Goal: Task Accomplishment & Management: Manage account settings

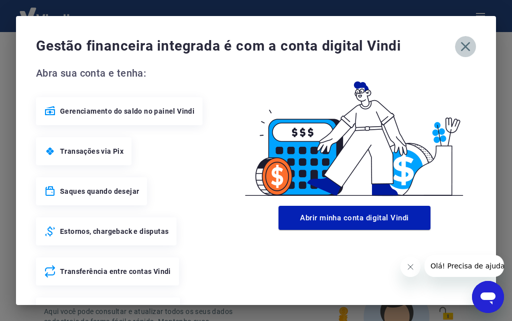
click at [459, 48] on icon "button" at bounding box center [466, 47] width 16 height 16
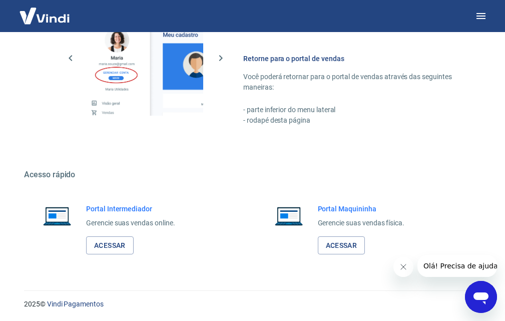
scroll to position [667, 0]
click at [108, 245] on link "Acessar" at bounding box center [110, 245] width 48 height 19
click at [480, 18] on icon "button" at bounding box center [481, 16] width 12 height 12
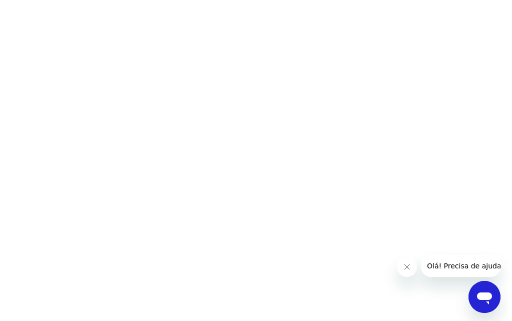
scroll to position [0, 0]
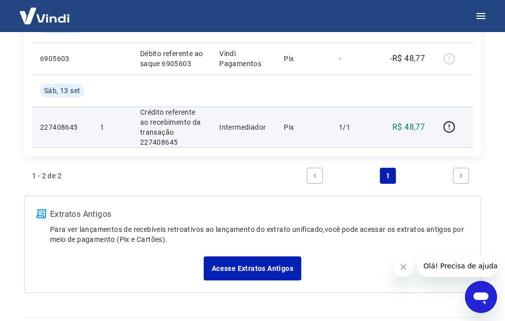
scroll to position [171, 0]
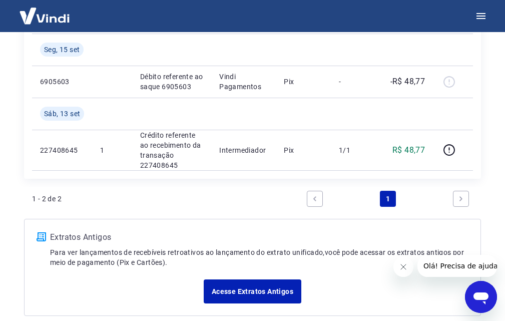
click at [465, 199] on link "Next page" at bounding box center [461, 199] width 16 height 16
click at [463, 198] on icon "Next page" at bounding box center [460, 198] width 7 height 7
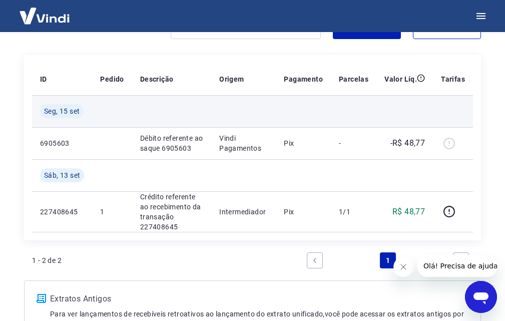
scroll to position [221, 0]
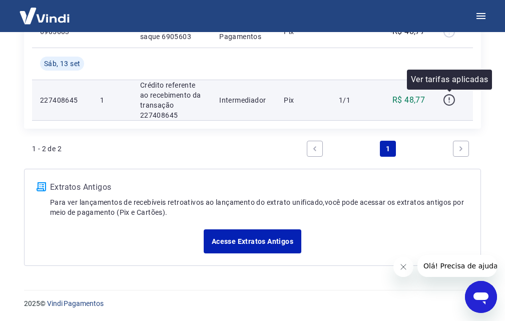
click at [452, 99] on icon "button" at bounding box center [449, 100] width 13 height 13
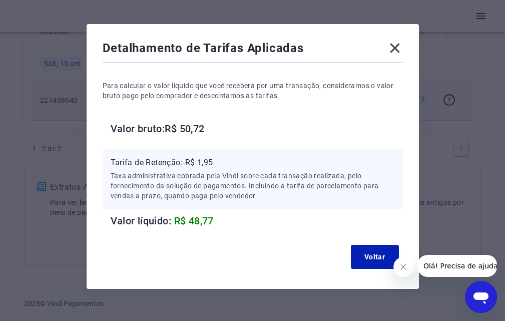
scroll to position [40, 0]
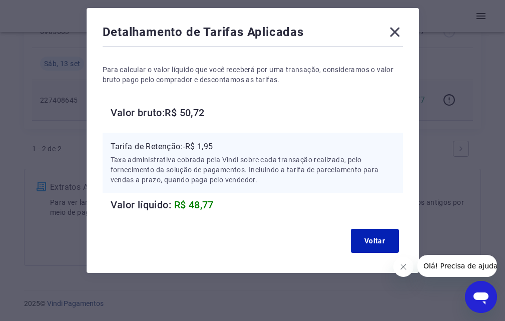
click at [394, 34] on icon at bounding box center [395, 32] width 16 height 16
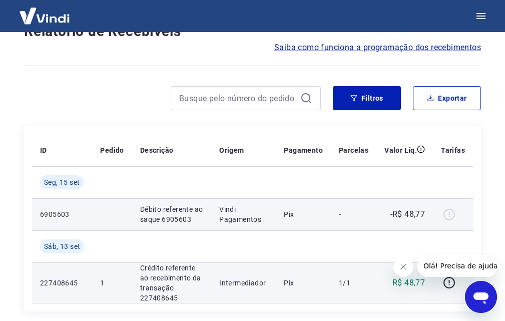
scroll to position [0, 0]
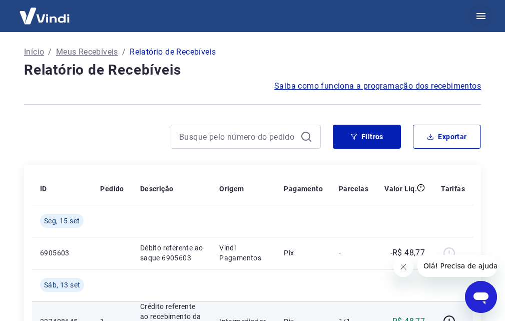
click at [480, 17] on icon "button" at bounding box center [481, 16] width 12 height 12
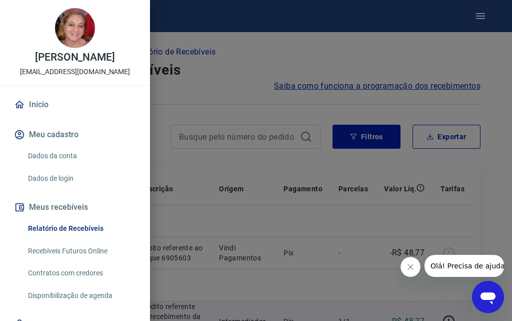
click at [65, 165] on link "Dados da conta" at bounding box center [81, 156] width 114 height 21
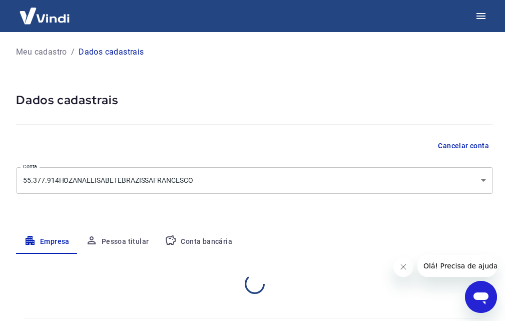
select select "SP"
select select "business"
click at [48, 48] on p "Meu cadastro" at bounding box center [41, 52] width 51 height 12
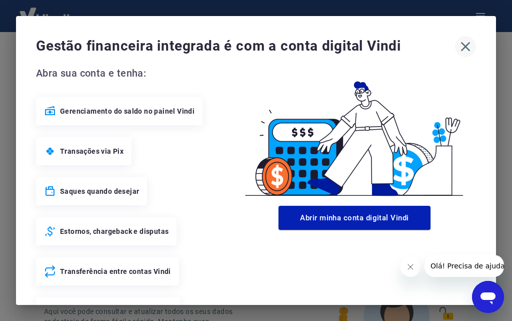
click at [461, 45] on icon "button" at bounding box center [466, 47] width 10 height 10
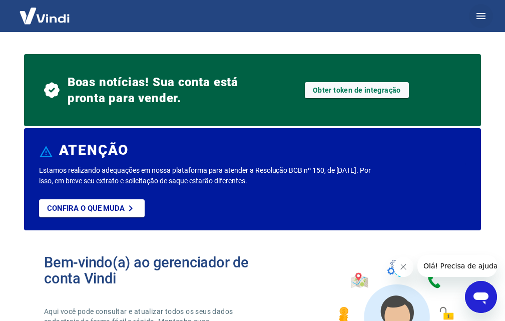
click at [479, 16] on icon "button" at bounding box center [480, 16] width 9 height 6
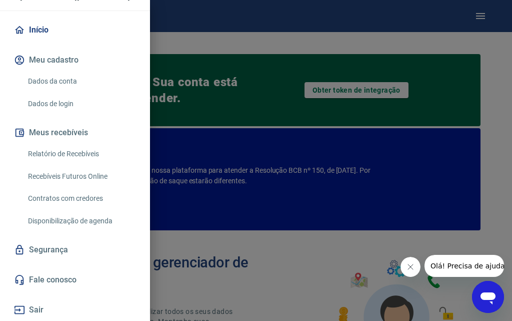
scroll to position [85, 0]
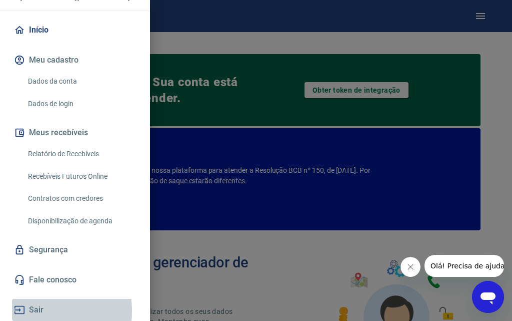
click at [31, 311] on button "Sair" at bounding box center [75, 310] width 126 height 22
